Goal: Task Accomplishment & Management: Manage account settings

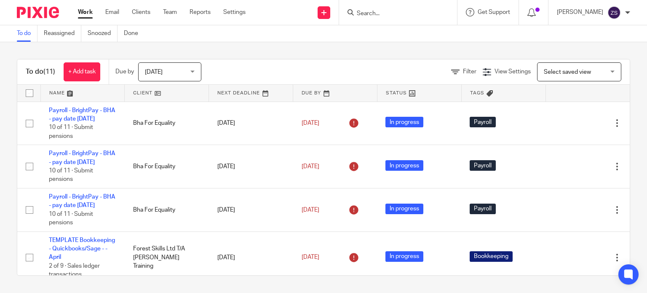
click at [381, 12] on input "Search" at bounding box center [394, 14] width 76 height 8
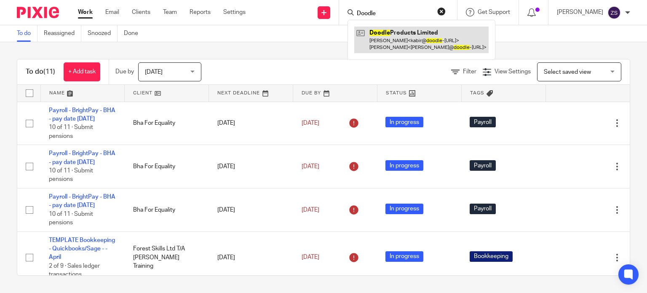
type input "Doodle"
click at [395, 37] on link at bounding box center [421, 40] width 134 height 26
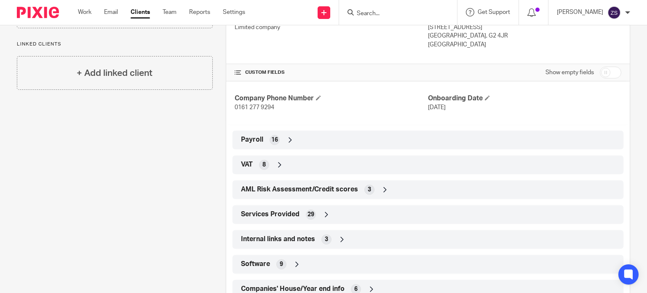
scroll to position [310, 0]
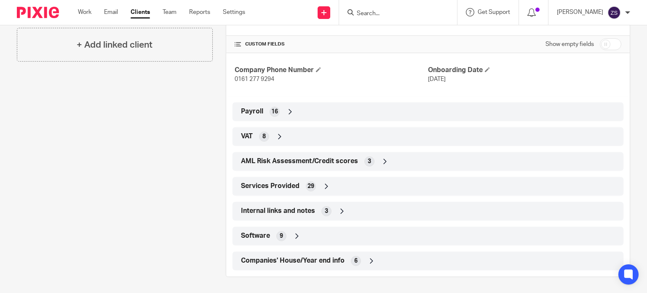
click at [303, 239] on div "Software 9" at bounding box center [428, 236] width 378 height 14
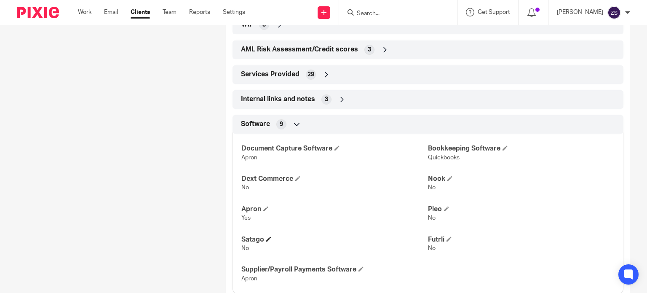
scroll to position [386, 0]
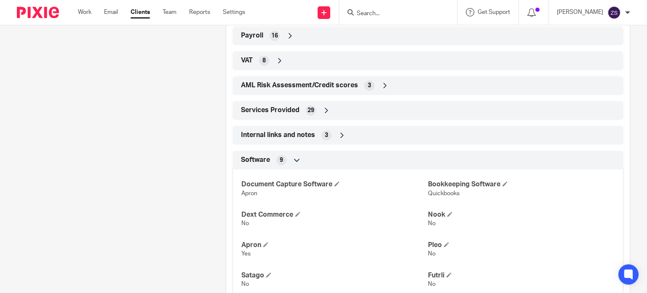
click at [341, 134] on icon at bounding box center [342, 135] width 8 height 8
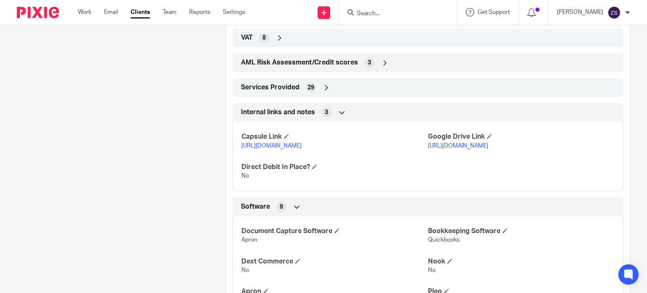
scroll to position [428, 0]
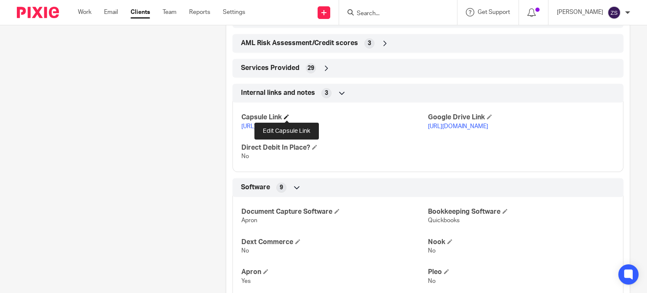
click at [285, 115] on span at bounding box center [286, 116] width 5 height 5
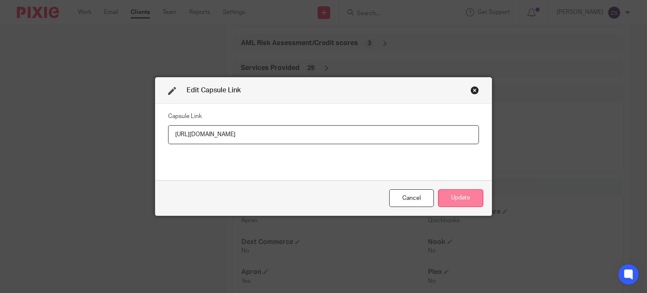
click at [455, 195] on button "Update" at bounding box center [460, 198] width 45 height 18
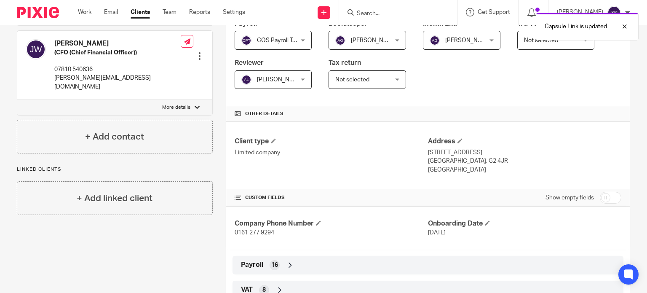
scroll to position [211, 0]
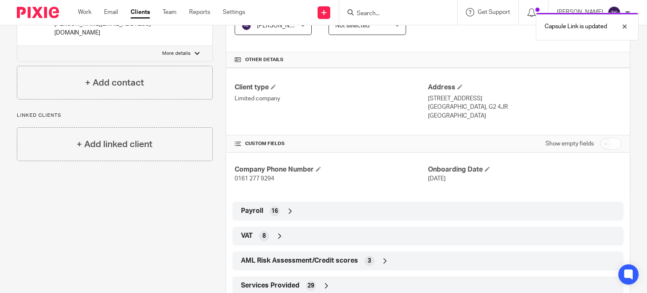
click at [608, 147] on input "checkbox" at bounding box center [610, 144] width 21 height 12
checkbox input "true"
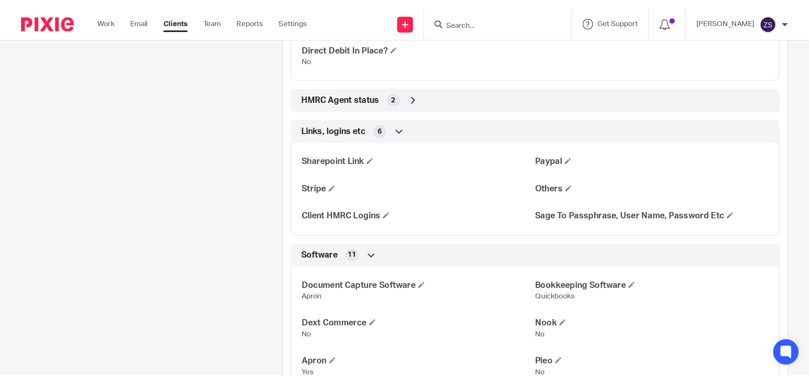
scroll to position [1734, 0]
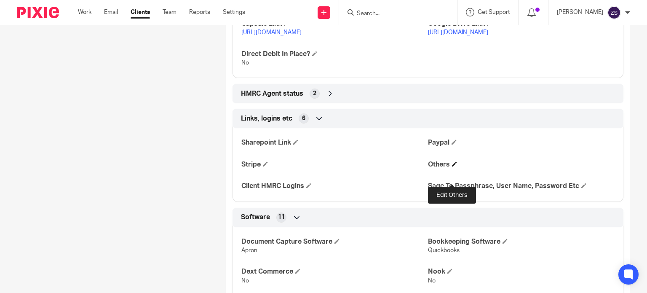
click at [452, 166] on span at bounding box center [454, 163] width 5 height 5
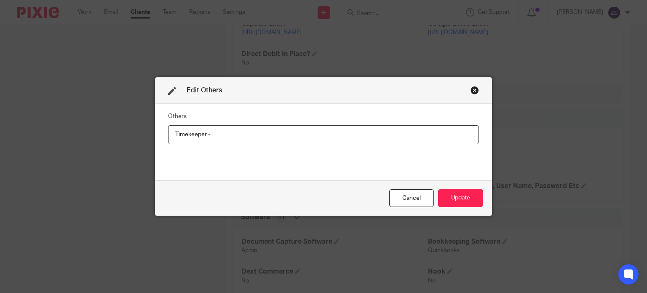
paste input "https://cosbookkeeping.capsulecrm.com/party/271668258"
type input "Timekeeper - https://cosbookkeeping.capsulecrm.com/party/271668258"
click at [453, 193] on button "Update" at bounding box center [460, 198] width 45 height 18
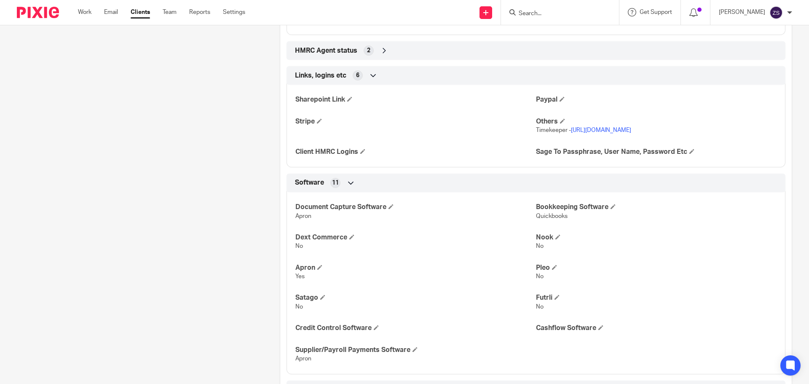
scroll to position [1686, 0]
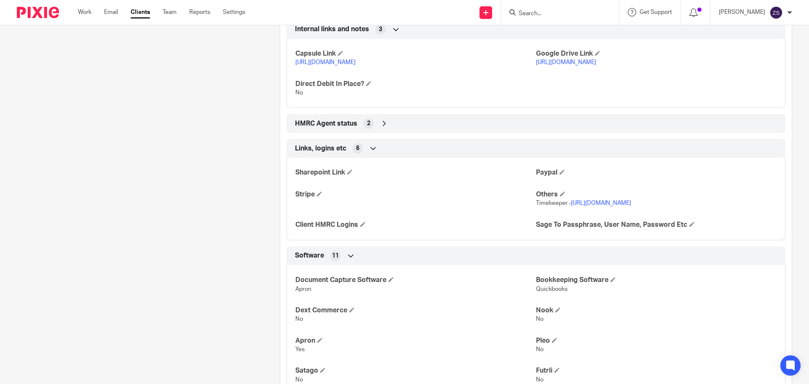
click at [375, 116] on div "HMRC Agent status 2" at bounding box center [536, 123] width 486 height 14
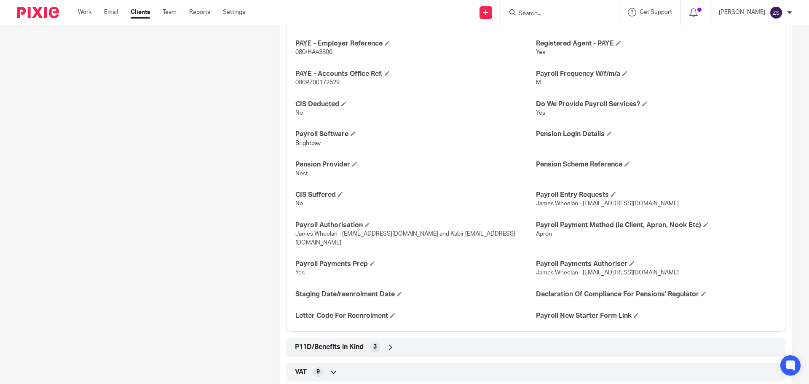
scroll to position [506, 0]
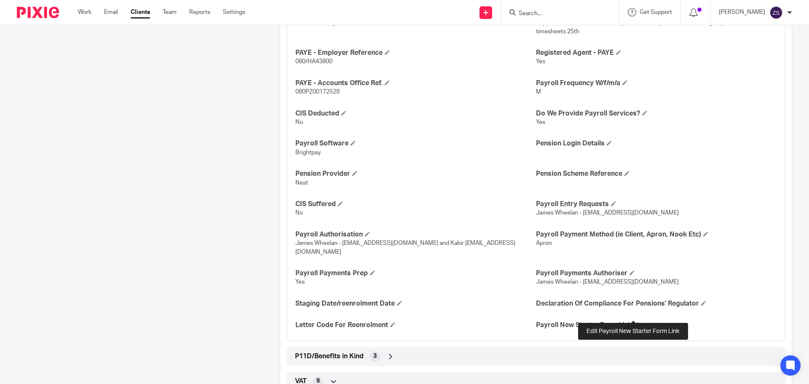
click at [634, 293] on span at bounding box center [636, 324] width 5 height 5
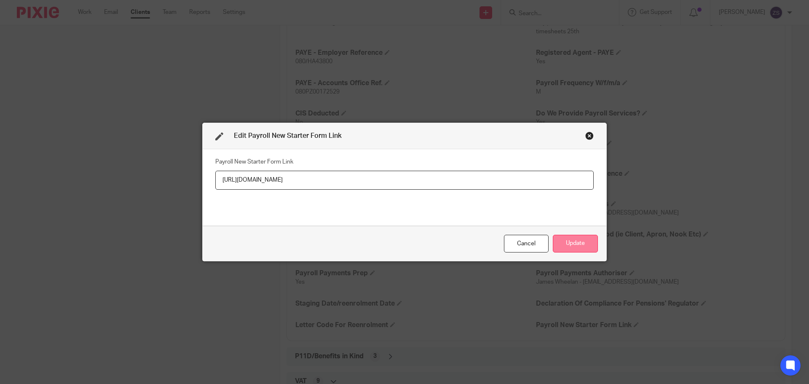
type input "https://docs.google.com/spreadsheets/d/1KFug0nMbEeE7-p0mXzEbsETjQHYY18DebrMmqDM…"
click at [581, 245] on button "Update" at bounding box center [575, 244] width 45 height 18
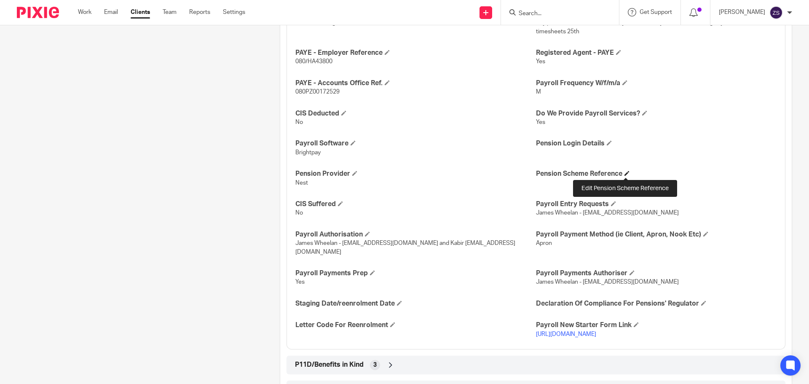
click at [625, 174] on span at bounding box center [627, 173] width 5 height 5
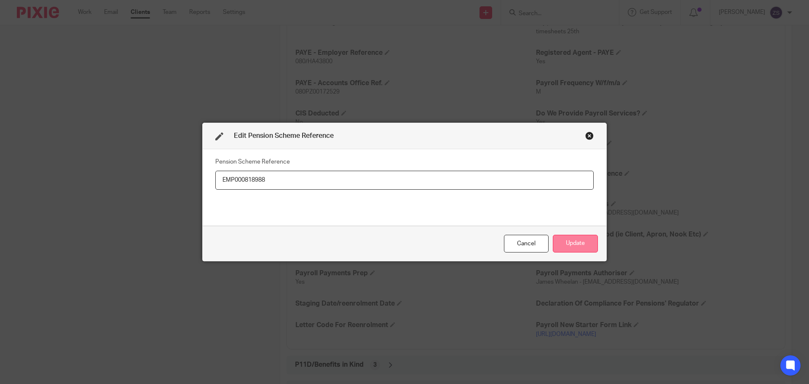
type input "EMP000818988"
click at [569, 240] on button "Update" at bounding box center [575, 244] width 45 height 18
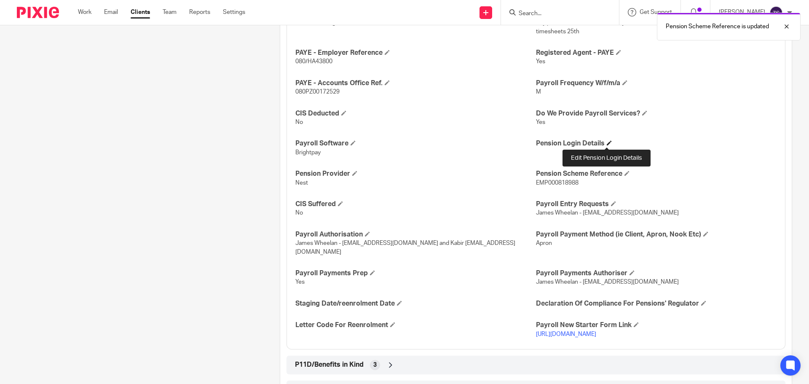
click at [607, 143] on span at bounding box center [609, 142] width 5 height 5
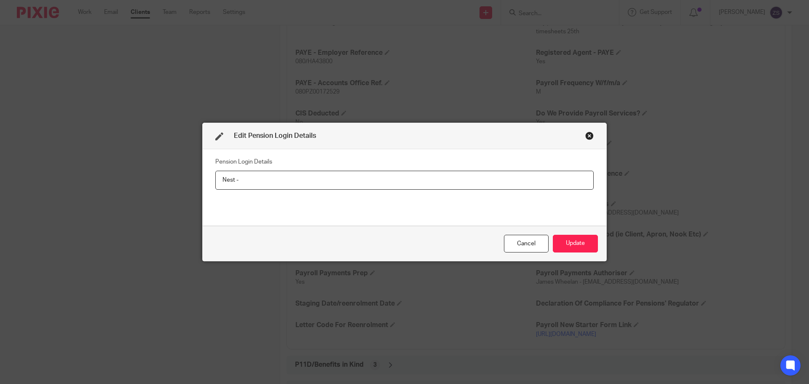
paste input "https://cosbookkeeping.capsulecrm.com/party/157066664"
type input "Nest - https://cosbookkeeping.capsulecrm.com/party/157066664"
click at [577, 242] on button "Update" at bounding box center [575, 244] width 45 height 18
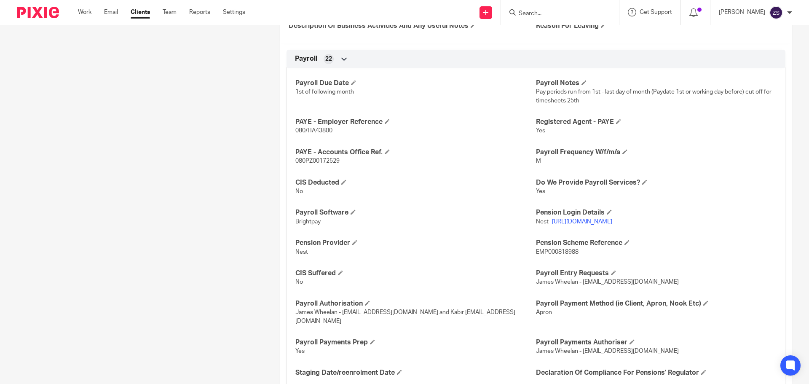
scroll to position [421, 0]
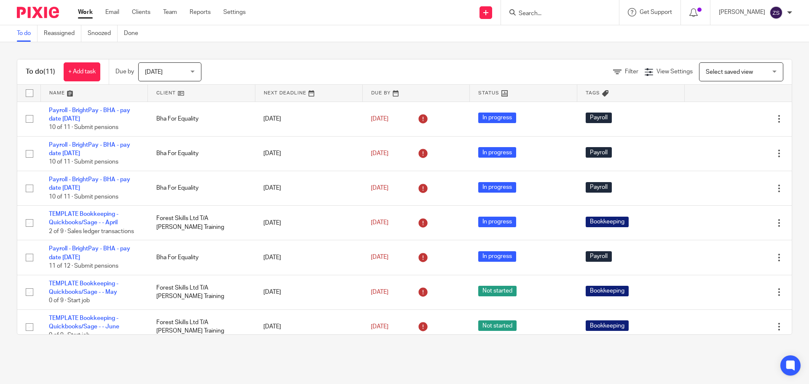
click at [546, 14] on input "Search" at bounding box center [556, 14] width 76 height 8
